Goal: Check status: Check status

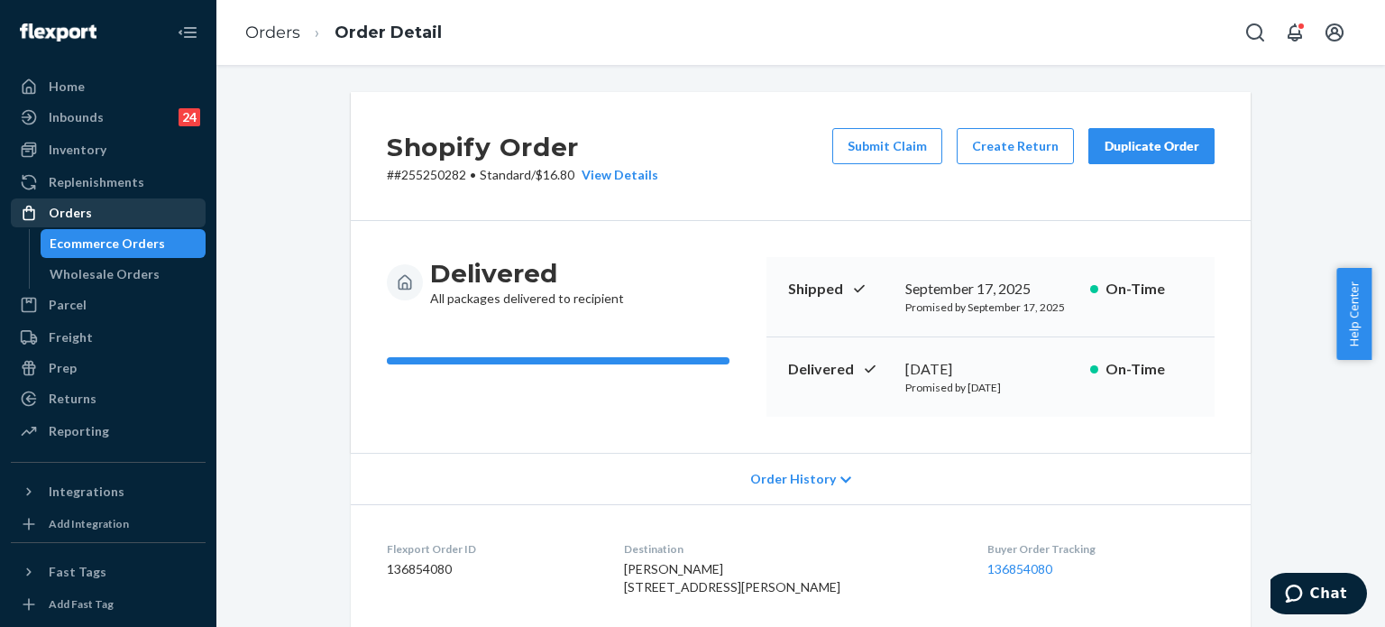
scroll to position [541, 0]
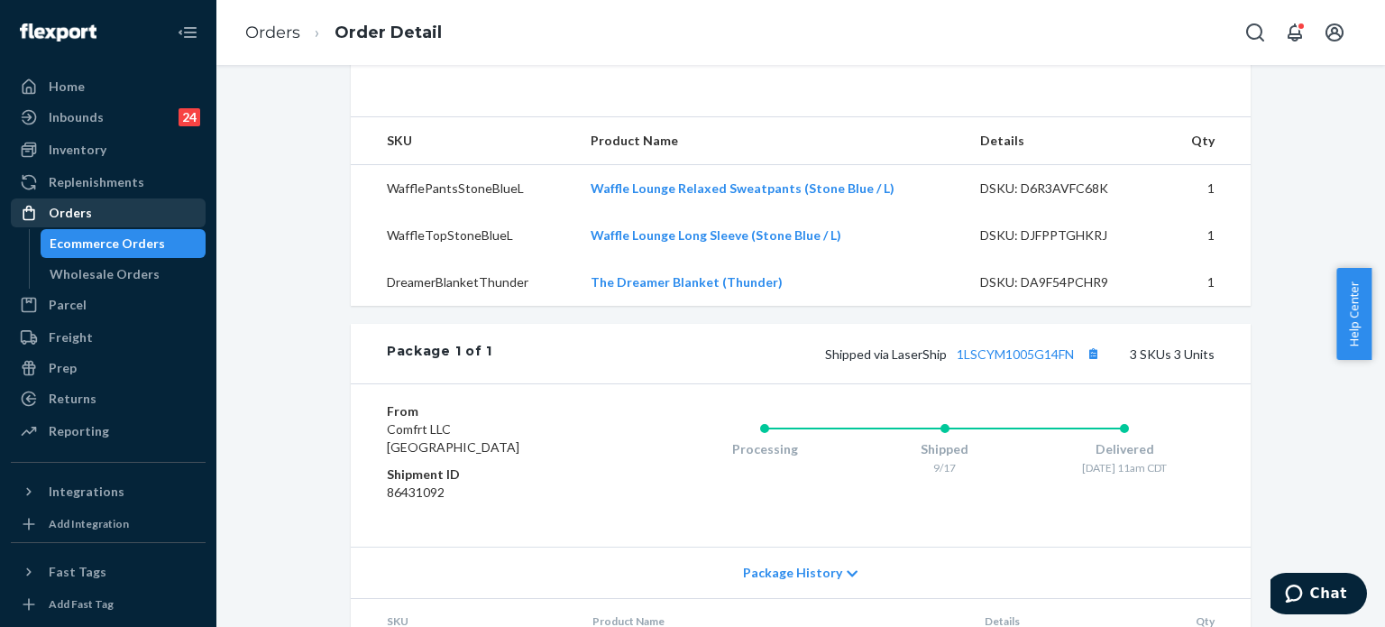
click at [96, 212] on div "Orders" at bounding box center [108, 212] width 191 height 25
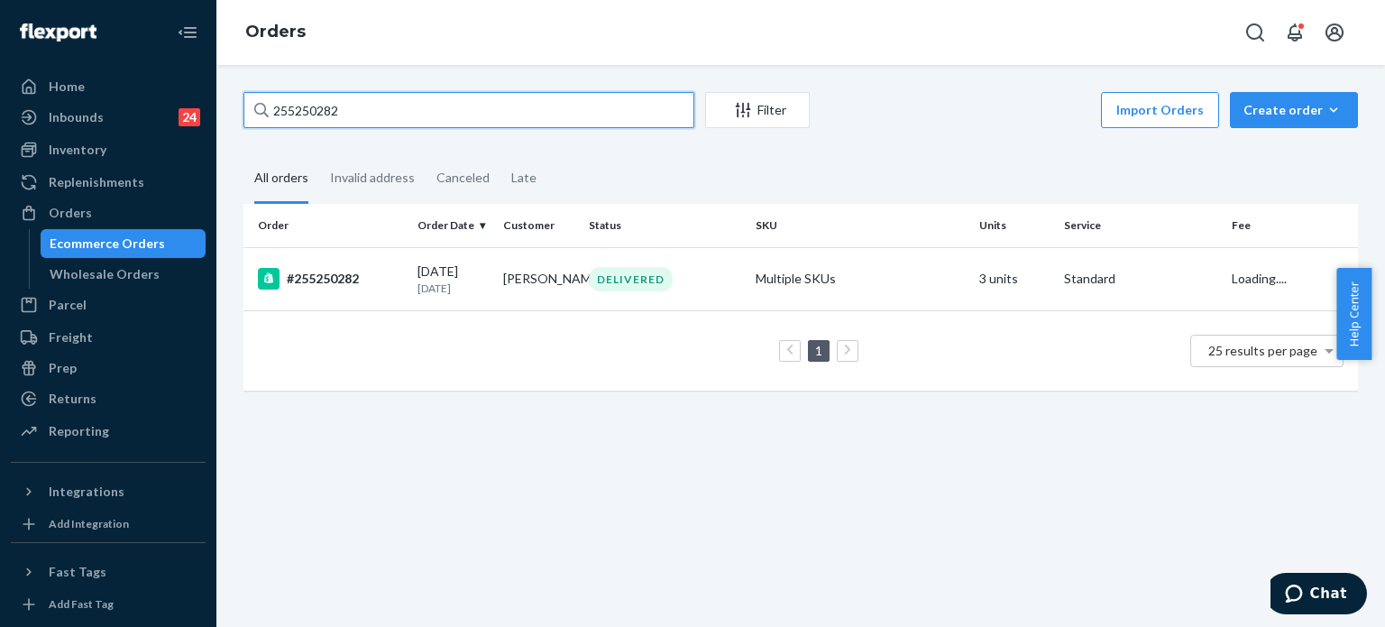
click at [523, 114] on input "255250282" at bounding box center [468, 110] width 451 height 36
paste input "2326"
type input "255252326"
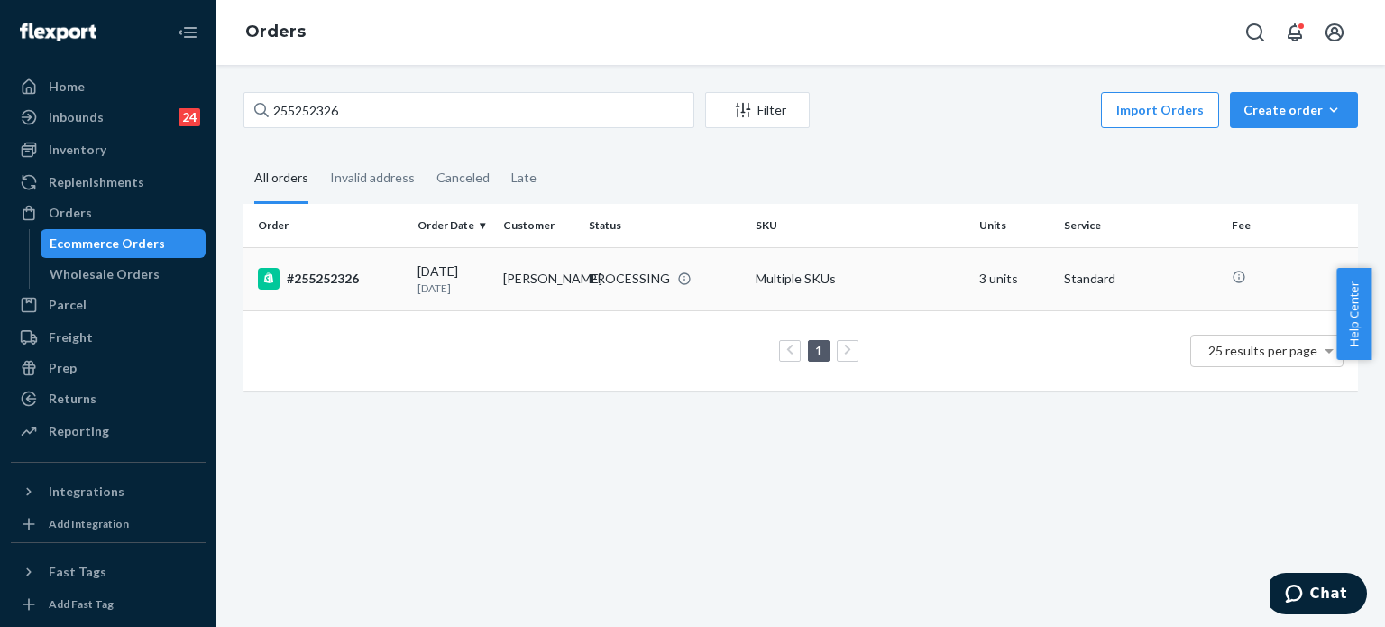
click at [384, 288] on div "#255252326" at bounding box center [330, 279] width 145 height 22
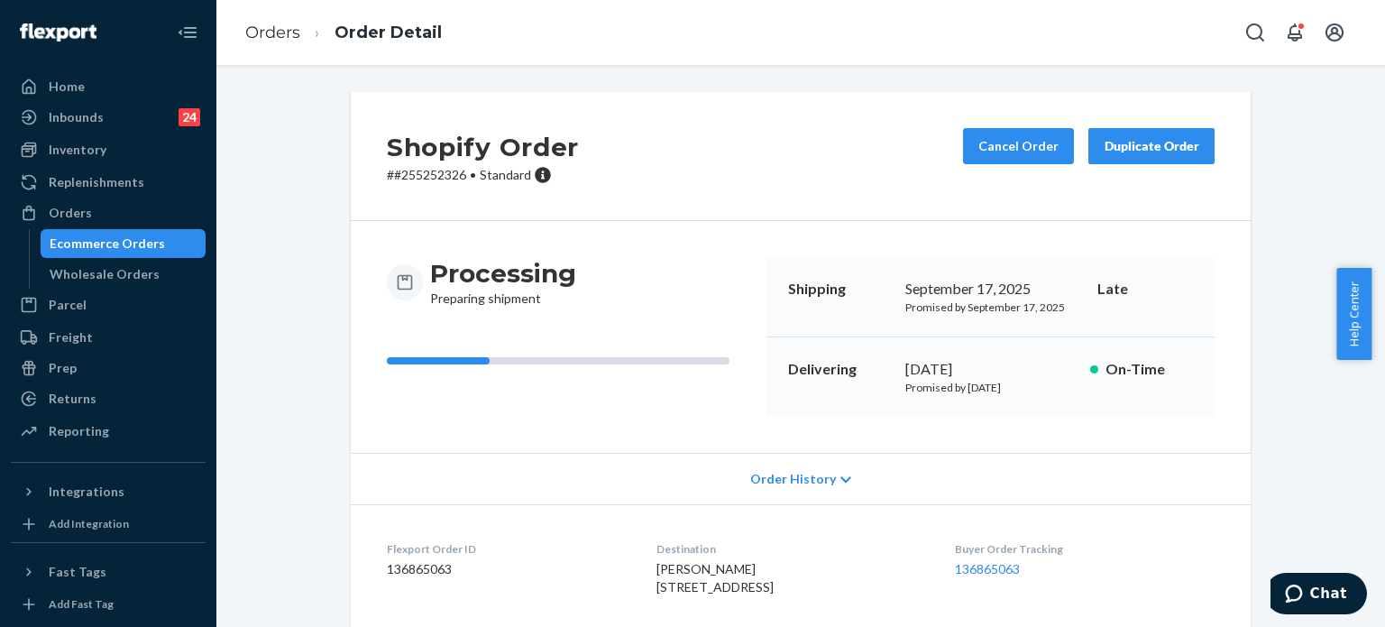
click at [91, 237] on div "Ecommerce Orders" at bounding box center [107, 243] width 115 height 18
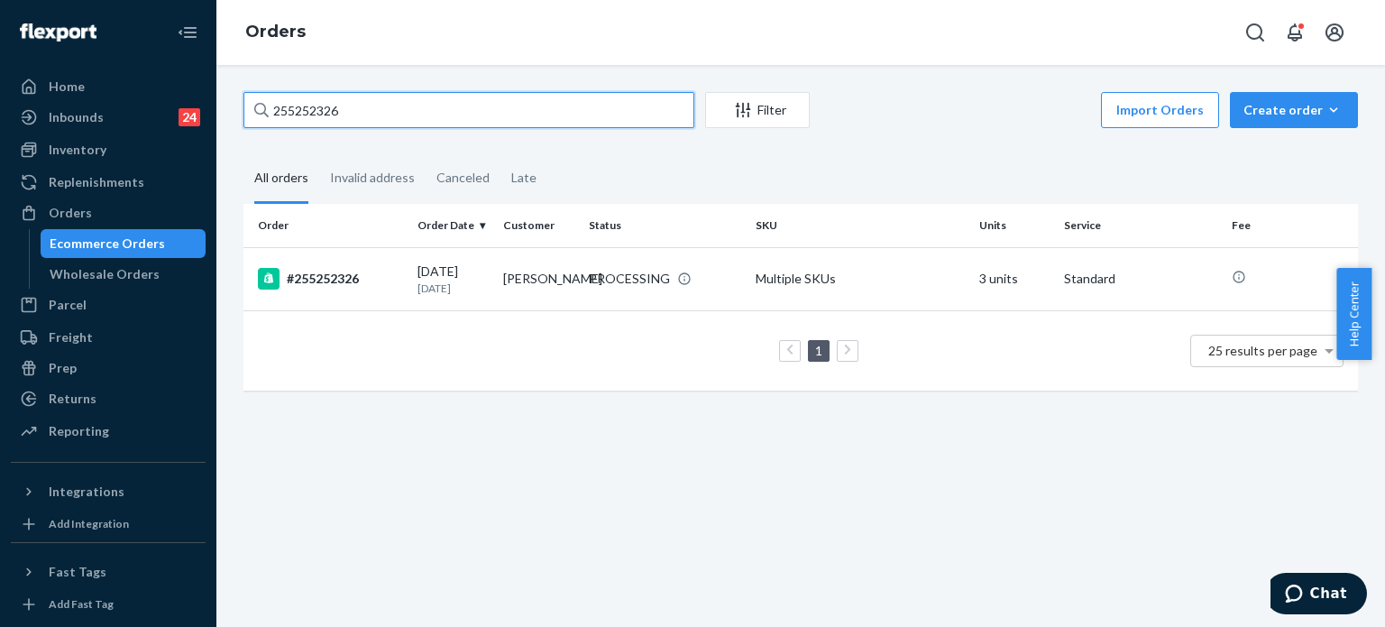
click at [428, 114] on input "255252326" at bounding box center [468, 110] width 451 height 36
paste input "92010"
click at [428, 114] on input "255252326" at bounding box center [468, 110] width 451 height 36
type input "255292010"
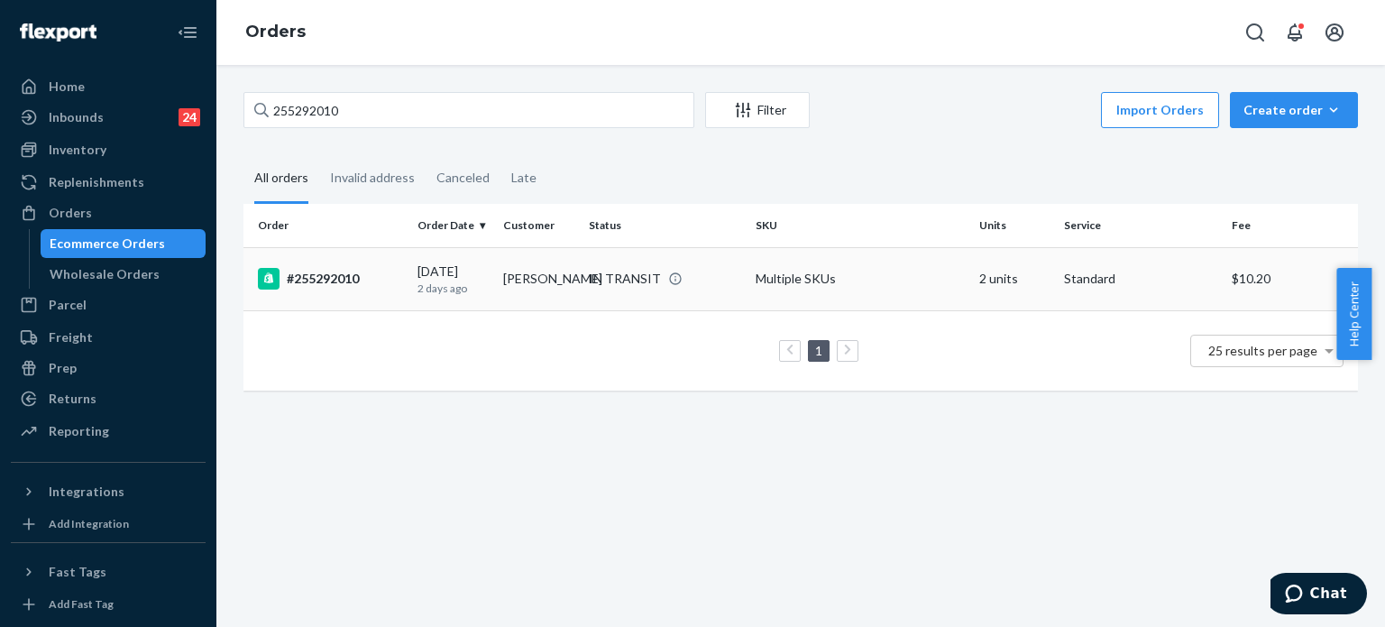
click at [385, 284] on div "#255292010" at bounding box center [330, 279] width 145 height 22
click at [554, 279] on td "[PERSON_NAME]" at bounding box center [539, 278] width 86 height 63
